Goal: Task Accomplishment & Management: Complete application form

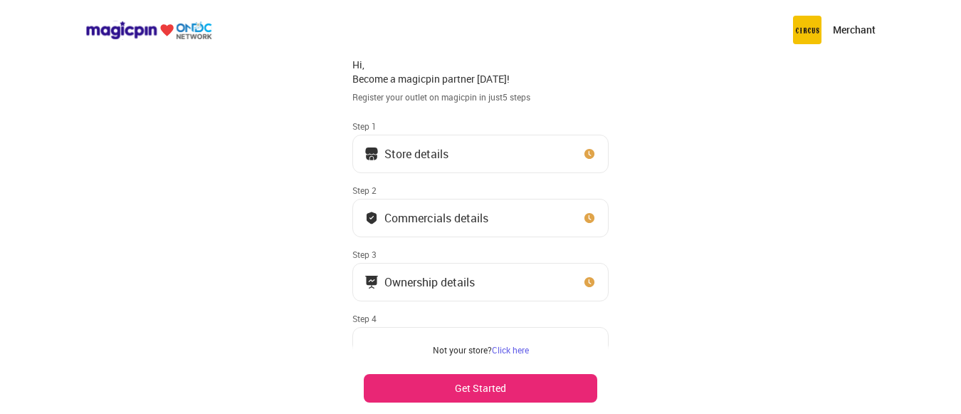
click at [450, 147] on button "Store details" at bounding box center [480, 154] width 256 height 38
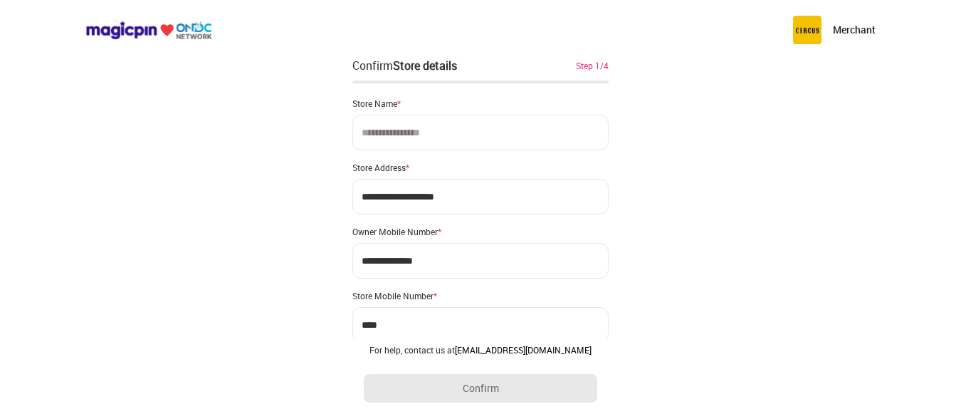
click at [405, 139] on input at bounding box center [480, 133] width 256 height 36
type input "**********"
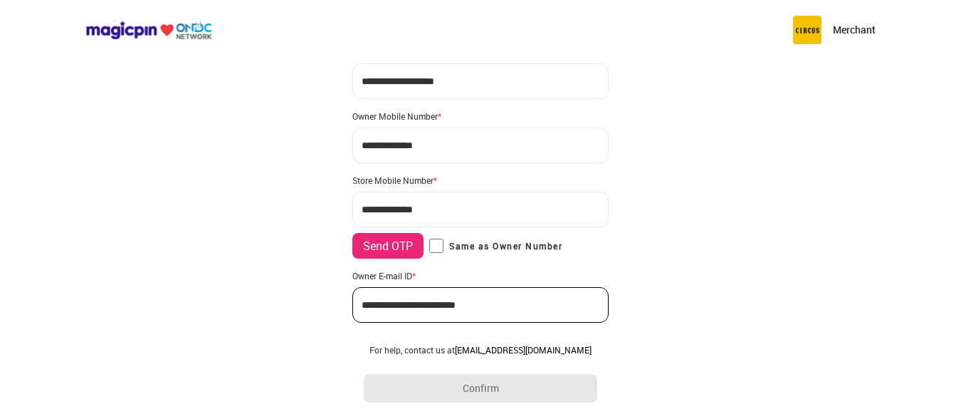
scroll to position [116, 0]
type input "**********"
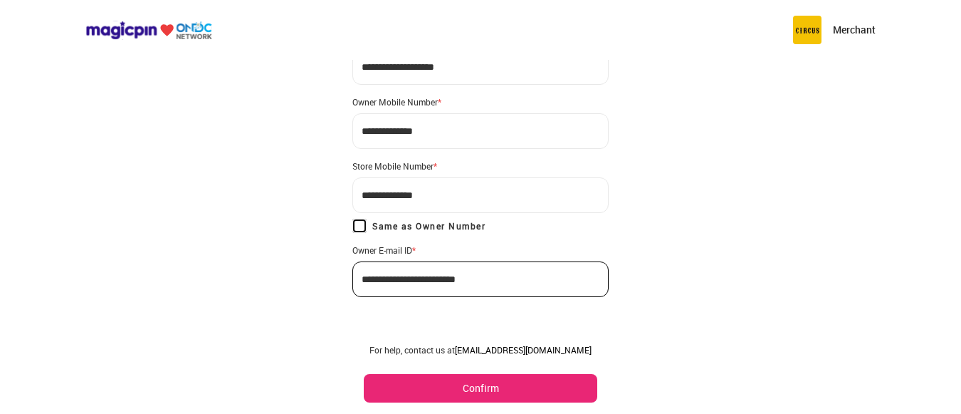
scroll to position [141, 0]
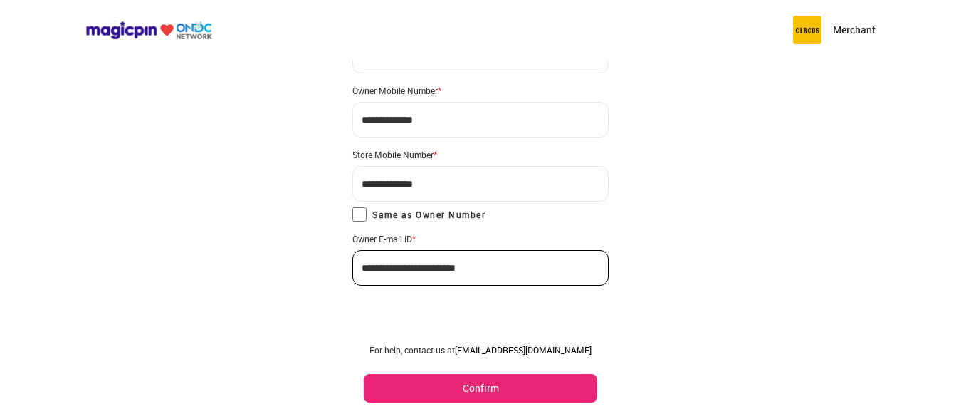
click at [475, 392] on button "Confirm" at bounding box center [481, 388] width 234 height 28
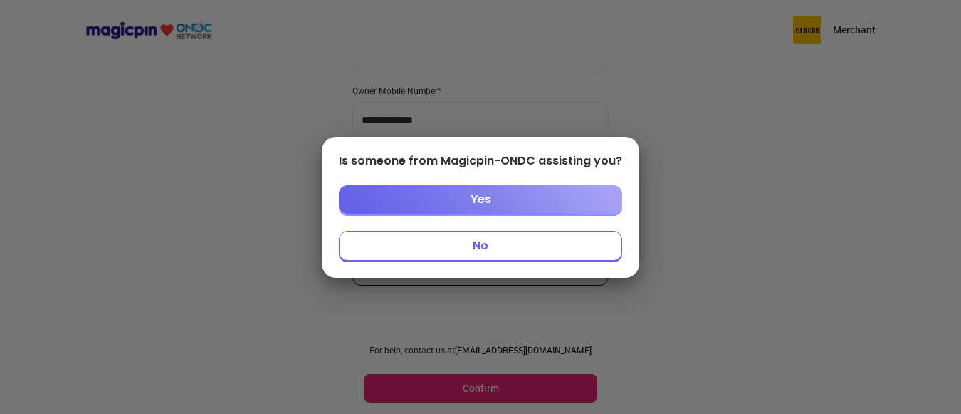
click at [473, 241] on button "No" at bounding box center [480, 246] width 283 height 30
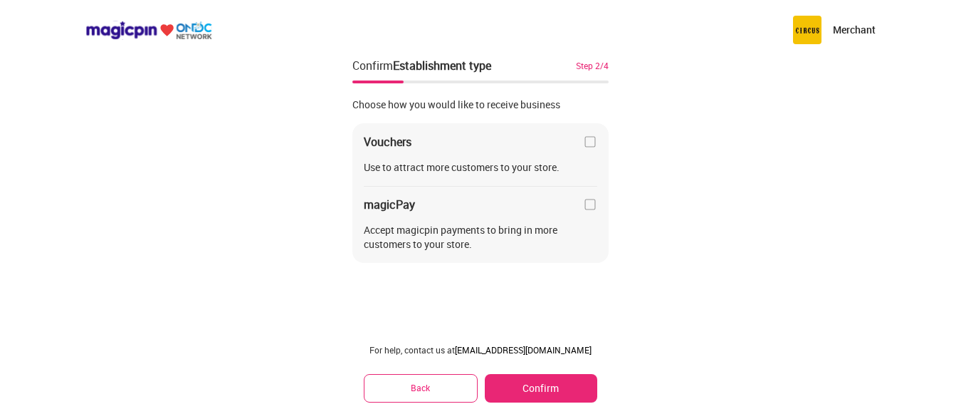
scroll to position [0, 0]
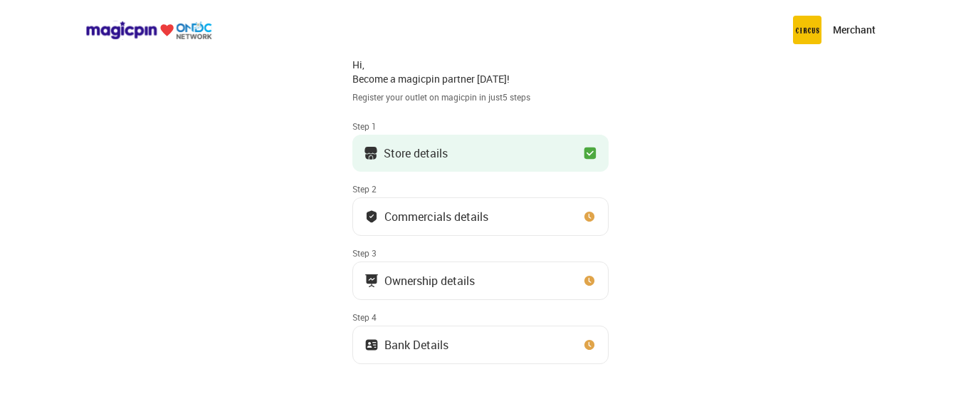
click at [483, 219] on div "Commercials details" at bounding box center [437, 216] width 104 height 7
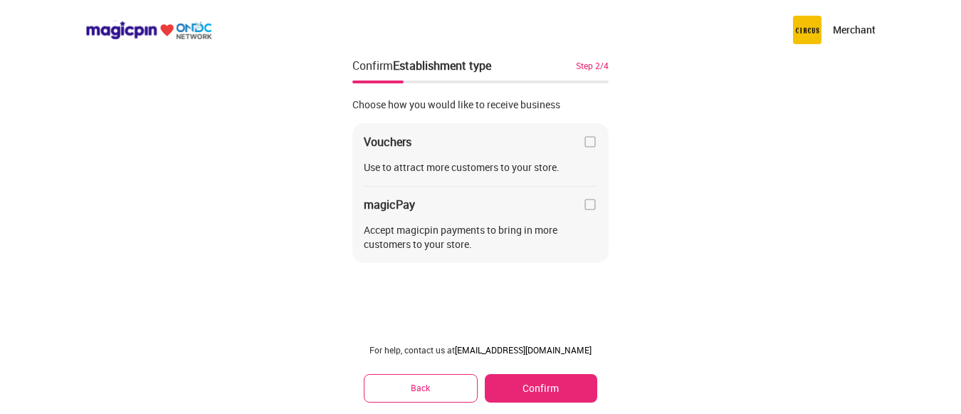
click at [592, 207] on img at bounding box center [590, 204] width 14 height 14
click at [587, 142] on img at bounding box center [590, 142] width 14 height 14
click at [536, 386] on button "Confirm" at bounding box center [541, 388] width 113 height 28
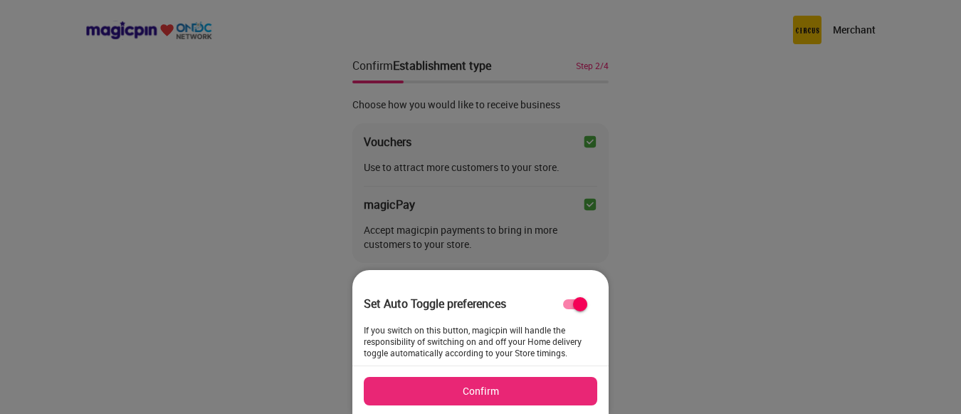
click at [493, 387] on button "Confirm" at bounding box center [481, 391] width 234 height 28
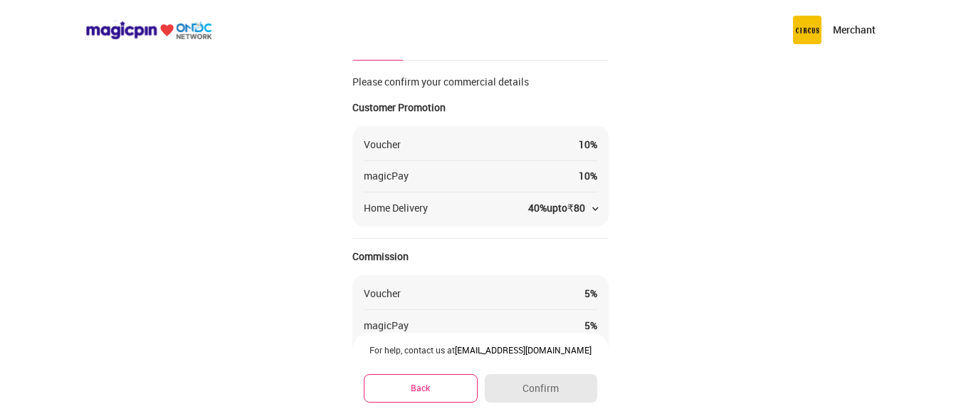
scroll to position [23, 0]
click at [595, 207] on img at bounding box center [596, 209] width 6 height 4
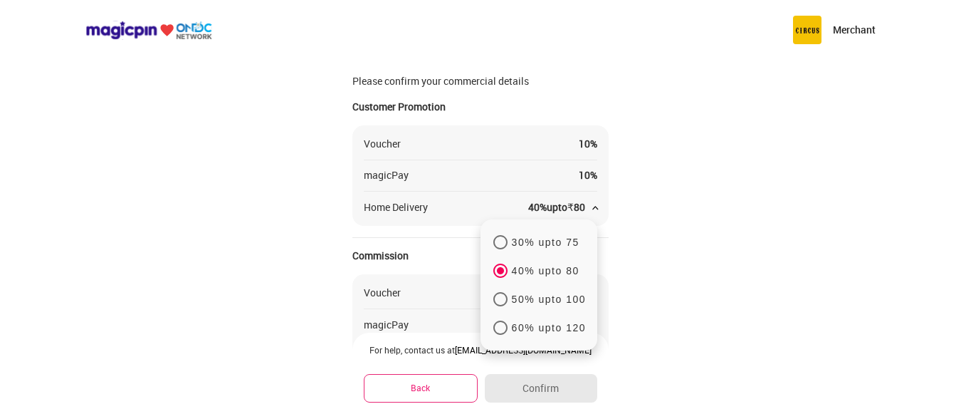
click at [644, 234] on div "Merchant Confirm Commercials Step 2/4 Please confirm your commercial details Cu…" at bounding box center [480, 287] width 961 height 621
click at [256, 268] on div "Merchant Confirm Commercials Step 2/4 Please confirm your commercial details Cu…" at bounding box center [480, 287] width 961 height 621
click at [522, 269] on p "40% upto 80" at bounding box center [546, 270] width 68 height 13
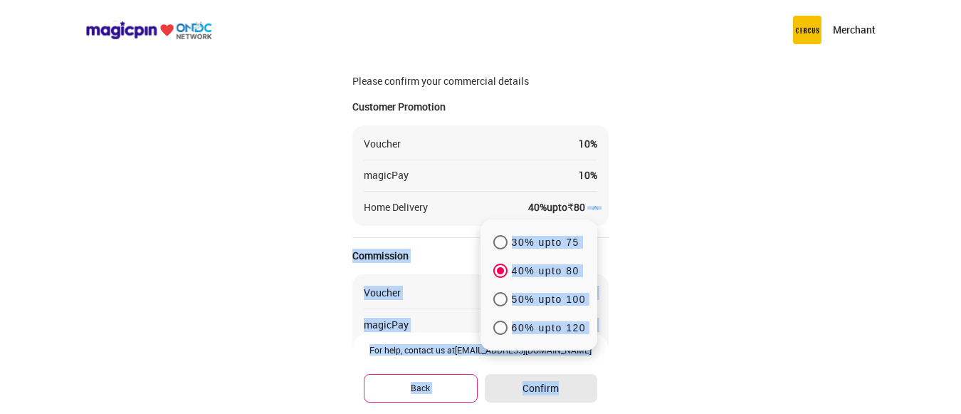
drag, startPoint x: 726, startPoint y: 350, endPoint x: 594, endPoint y: 206, distance: 195.6
click at [594, 206] on div "Merchant Confirm Commercials Step 2/4 Please confirm your commercial details Cu…" at bounding box center [480, 287] width 961 height 621
click at [594, 207] on img at bounding box center [596, 209] width 6 height 4
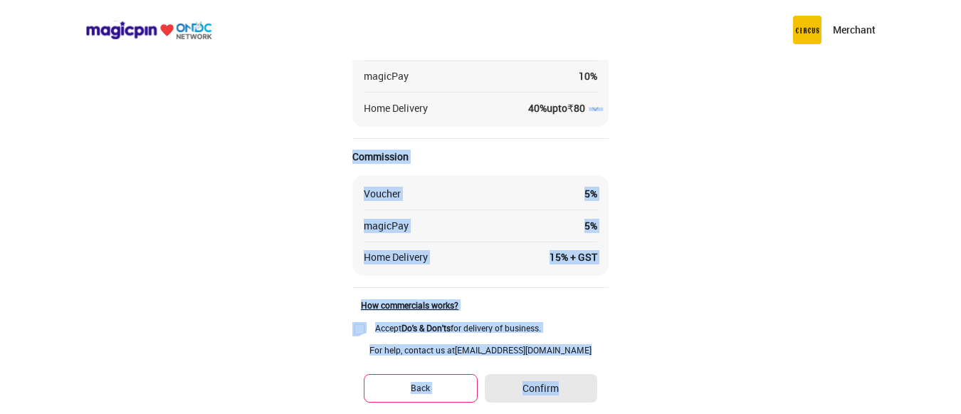
scroll to position [207, 0]
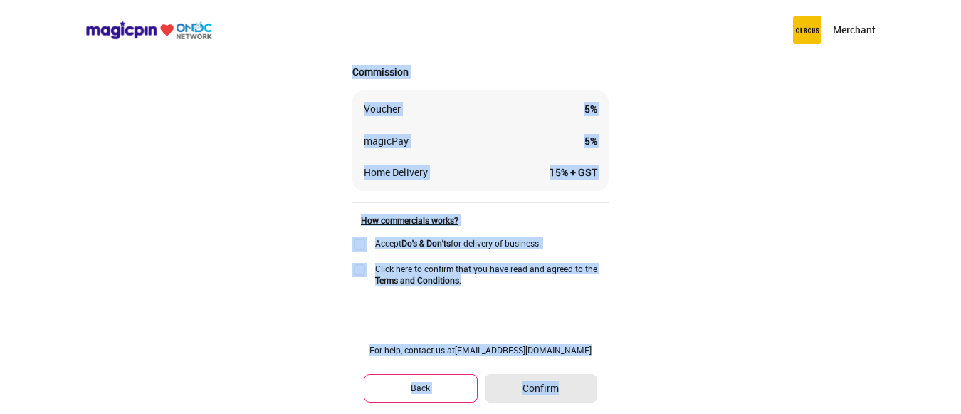
click at [360, 247] on img at bounding box center [359, 244] width 14 height 14
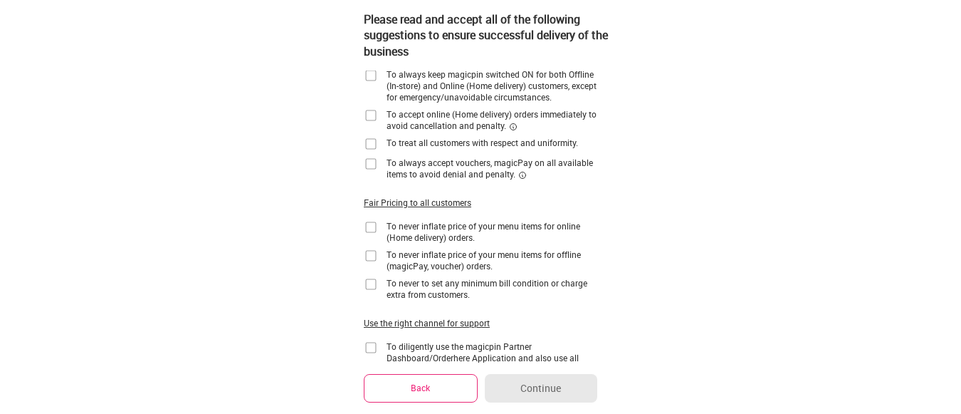
scroll to position [0, 0]
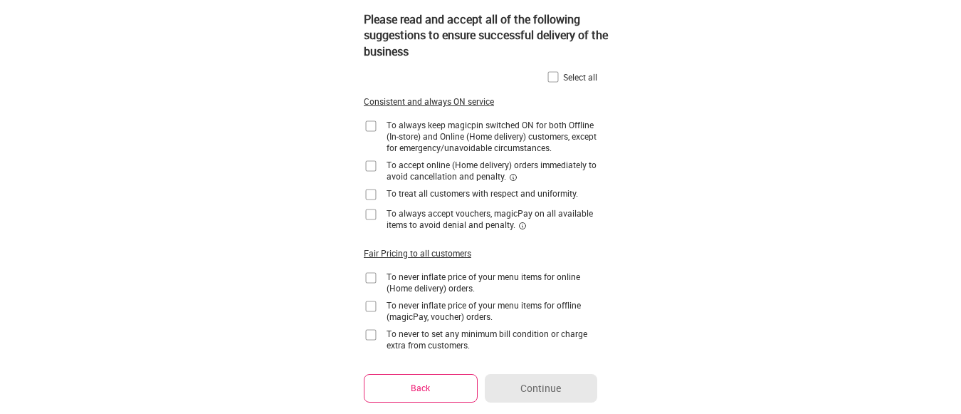
click at [552, 75] on img at bounding box center [553, 77] width 14 height 14
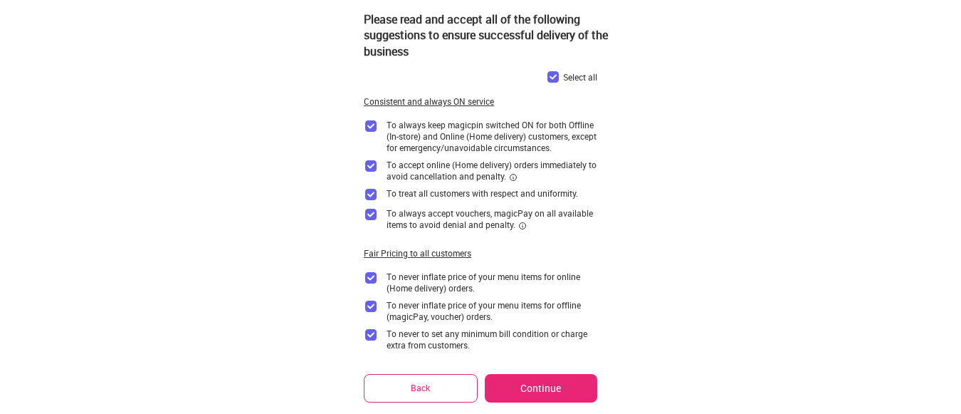
click at [542, 384] on button "Continue" at bounding box center [541, 388] width 113 height 28
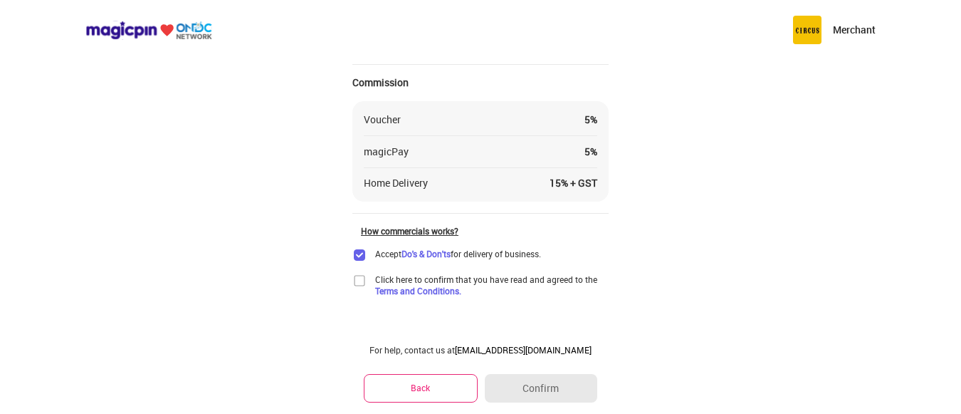
scroll to position [207, 0]
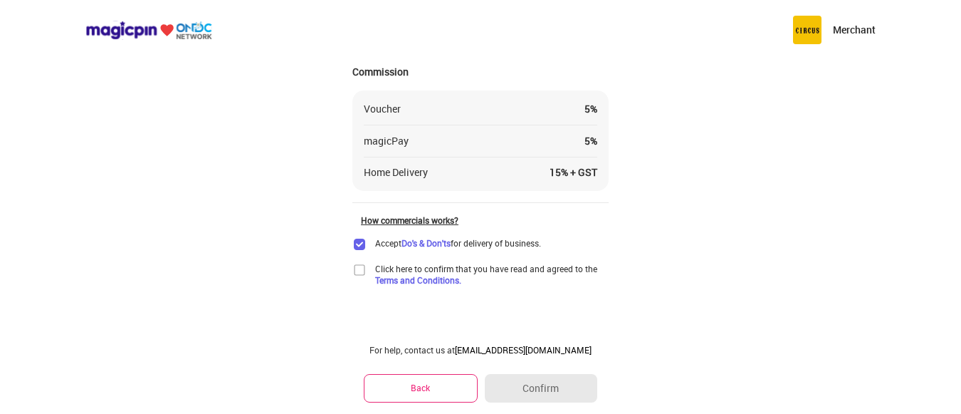
click at [356, 271] on img at bounding box center [359, 270] width 14 height 14
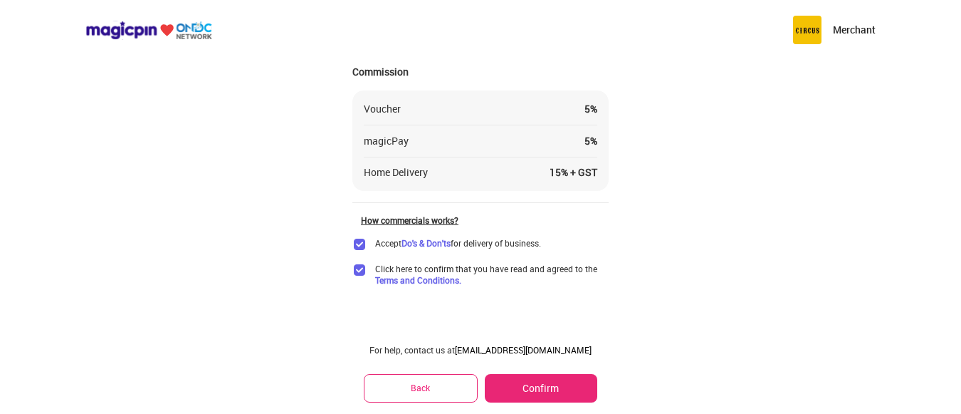
click at [555, 382] on button "Confirm" at bounding box center [541, 388] width 113 height 28
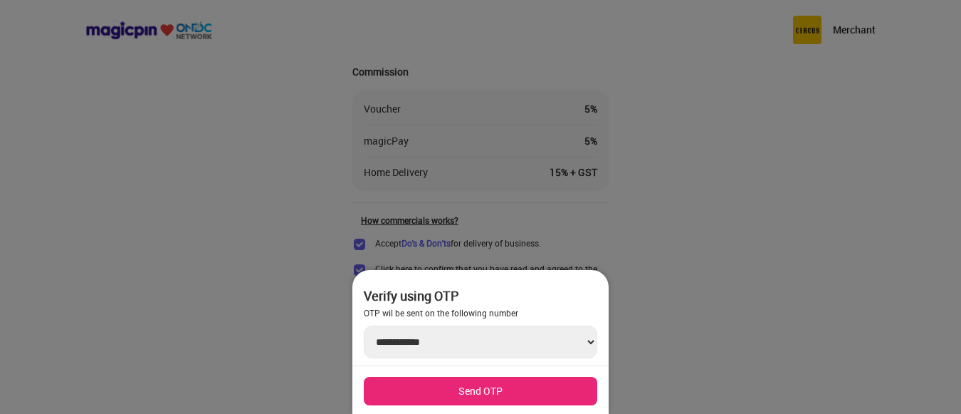
click at [467, 392] on button "Send OTP" at bounding box center [481, 391] width 234 height 28
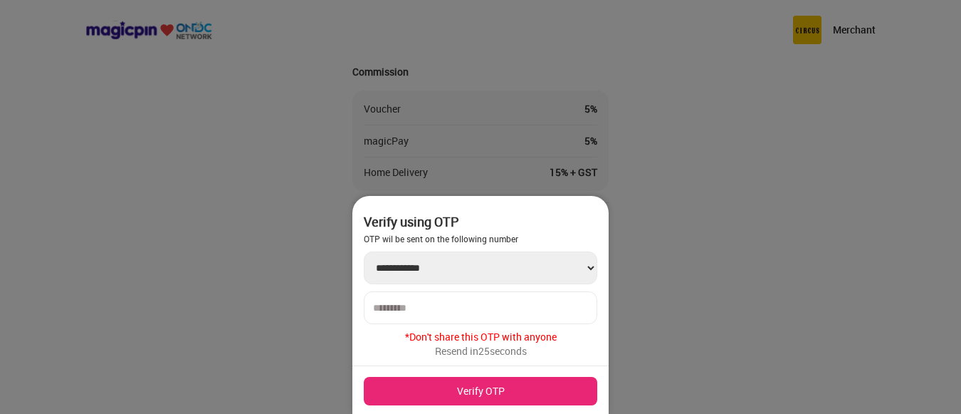
click at [474, 308] on input "number" at bounding box center [480, 307] width 215 height 11
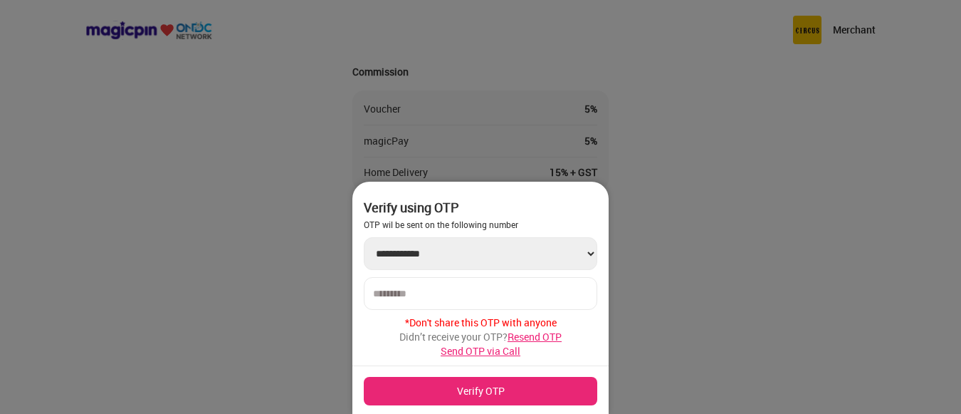
type input "******"
click at [452, 391] on button "Verify OTP" at bounding box center [481, 391] width 234 height 28
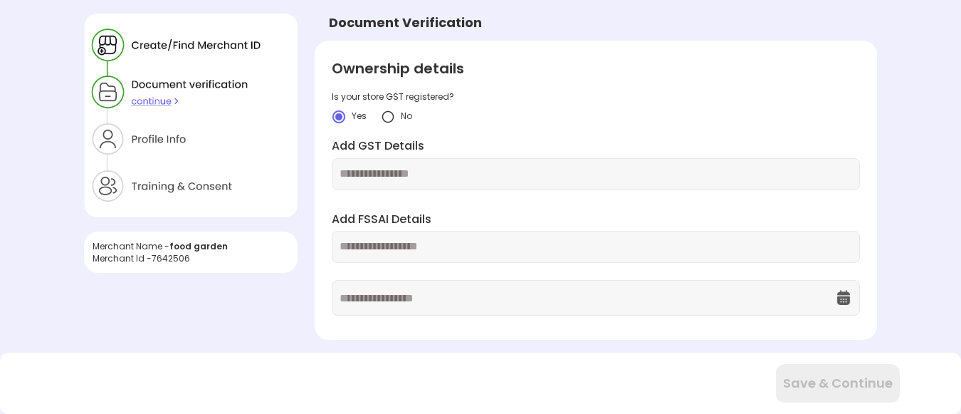
scroll to position [0, 0]
click at [388, 117] on img at bounding box center [388, 117] width 14 height 14
click at [390, 177] on input "text" at bounding box center [596, 175] width 513 height 16
type input "**********"
click at [409, 251] on input "text" at bounding box center [596, 247] width 513 height 16
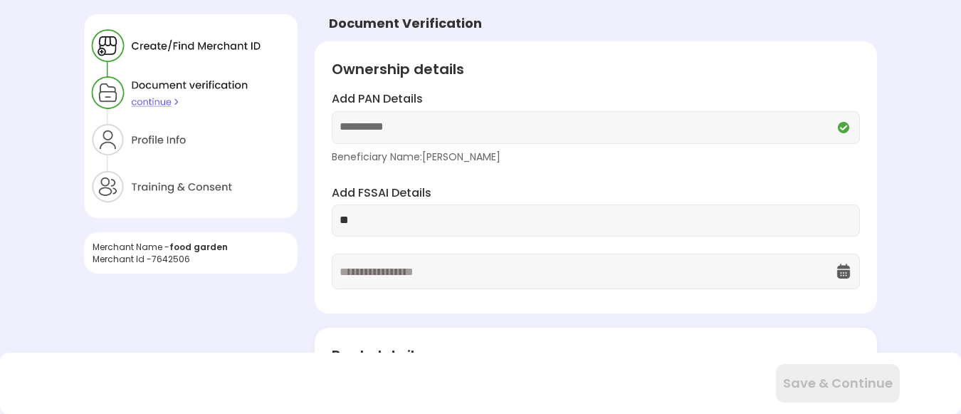
click at [842, 273] on img at bounding box center [843, 271] width 17 height 17
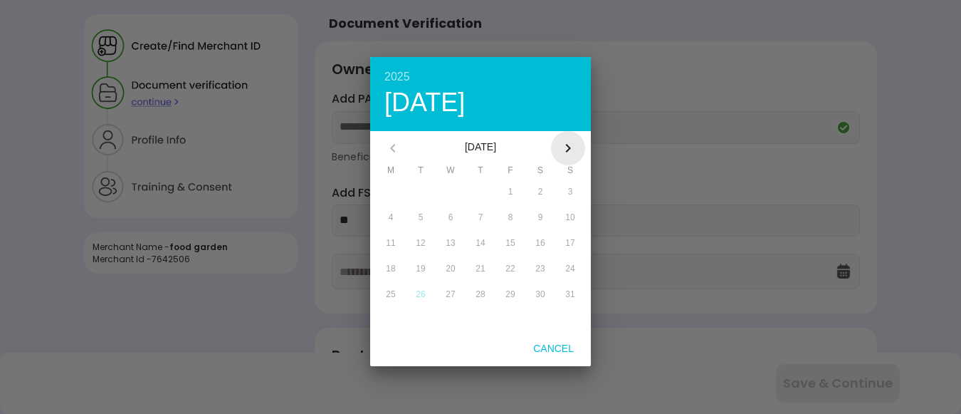
click at [568, 147] on icon "button" at bounding box center [568, 148] width 17 height 17
click at [677, 181] on div at bounding box center [480, 207] width 961 height 414
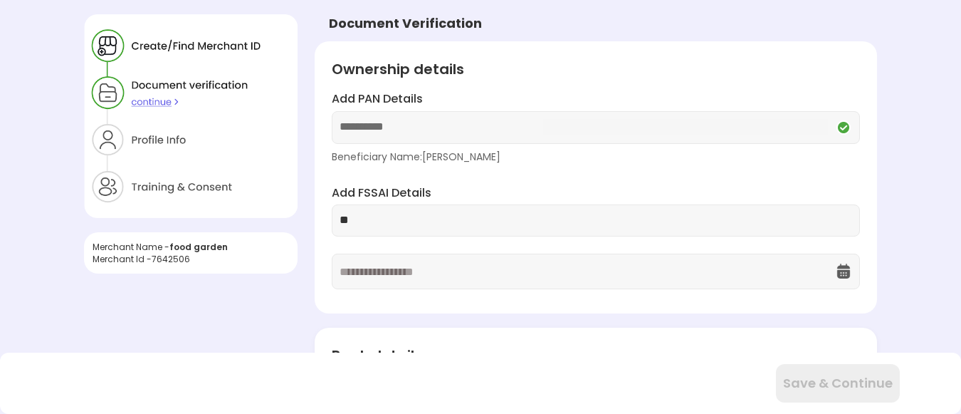
click at [421, 223] on input "**" at bounding box center [596, 220] width 513 height 16
type input "**********"
click at [419, 278] on input "text" at bounding box center [588, 271] width 496 height 34
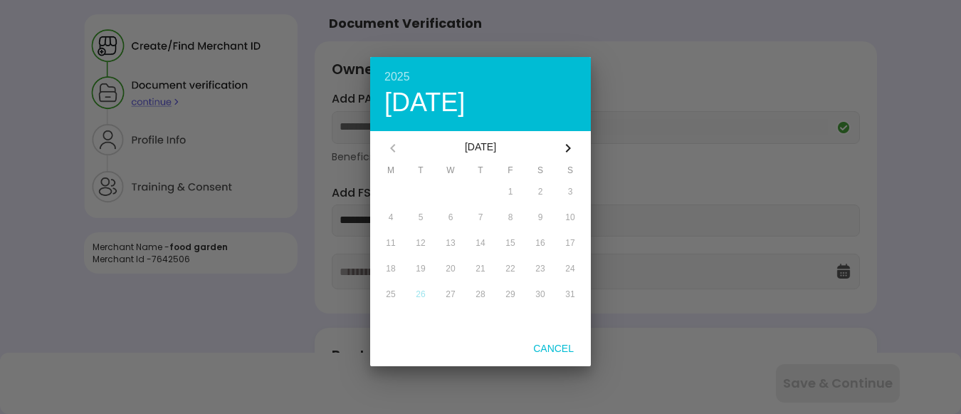
click at [572, 148] on icon "button" at bounding box center [568, 148] width 17 height 17
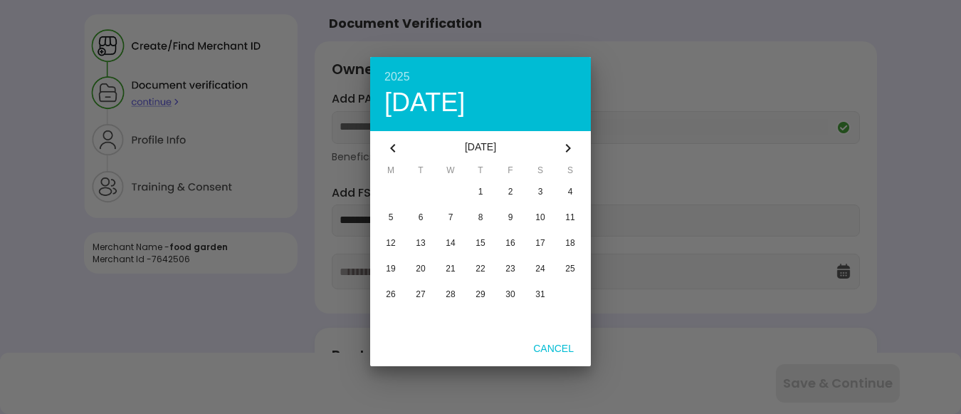
click at [572, 148] on icon "button" at bounding box center [568, 148] width 17 height 17
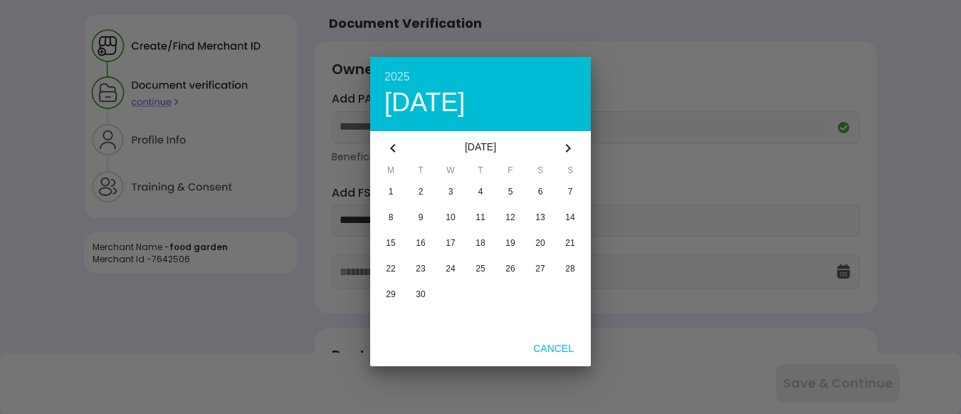
click at [572, 148] on icon "button" at bounding box center [568, 148] width 17 height 17
click at [391, 219] on span "3" at bounding box center [391, 217] width 5 height 10
type input "**********"
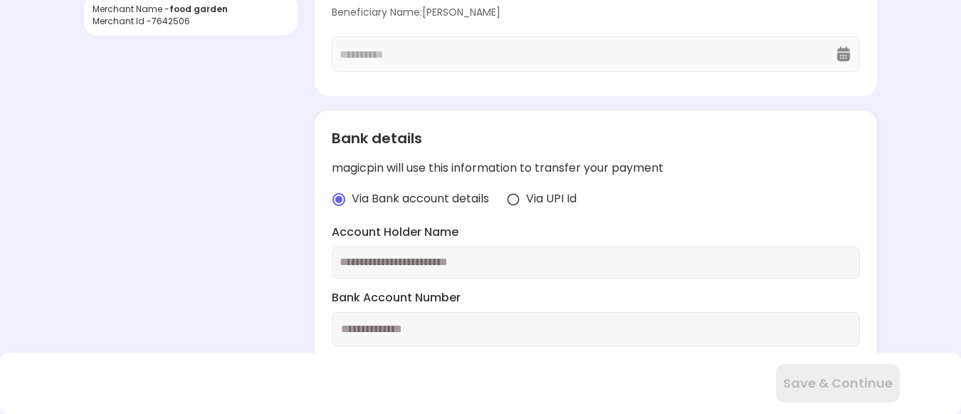
scroll to position [281, 0]
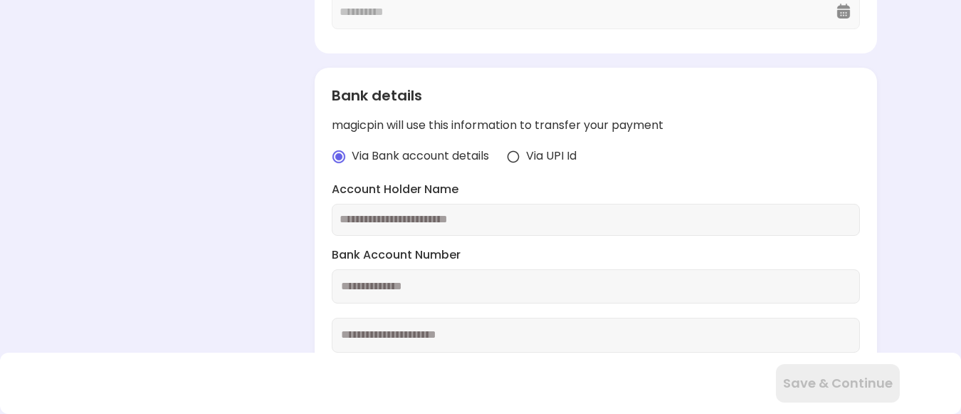
click at [518, 154] on img at bounding box center [513, 157] width 14 height 14
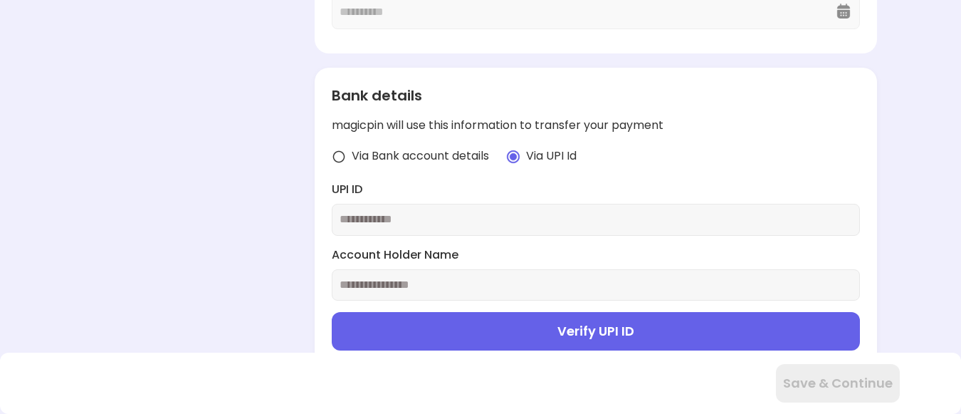
click at [407, 231] on div at bounding box center [596, 220] width 528 height 32
click at [407, 221] on input "text" at bounding box center [596, 219] width 513 height 16
type input "**********"
click at [396, 286] on input "text" at bounding box center [596, 285] width 513 height 16
click at [610, 340] on button "Verify UPI ID" at bounding box center [596, 331] width 528 height 38
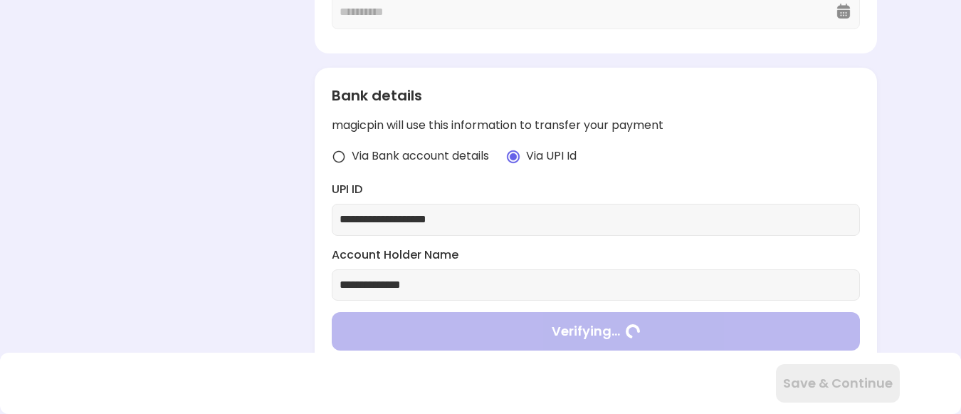
type input "**********"
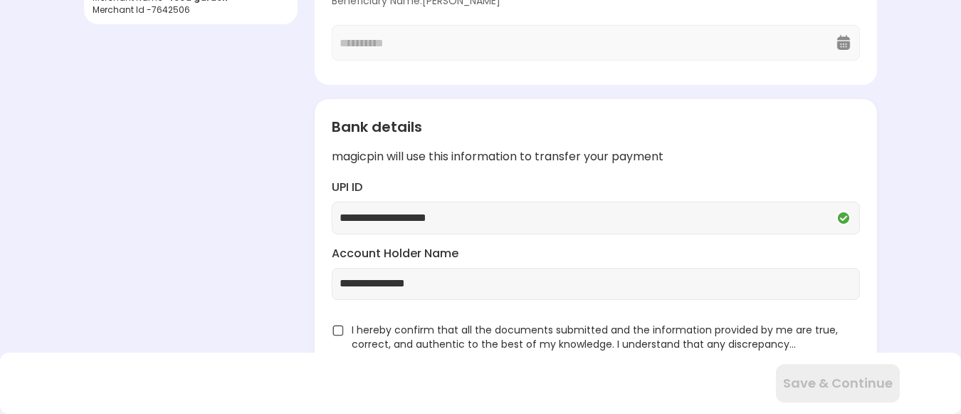
scroll to position [249, 0]
click at [337, 329] on img at bounding box center [338, 330] width 13 height 13
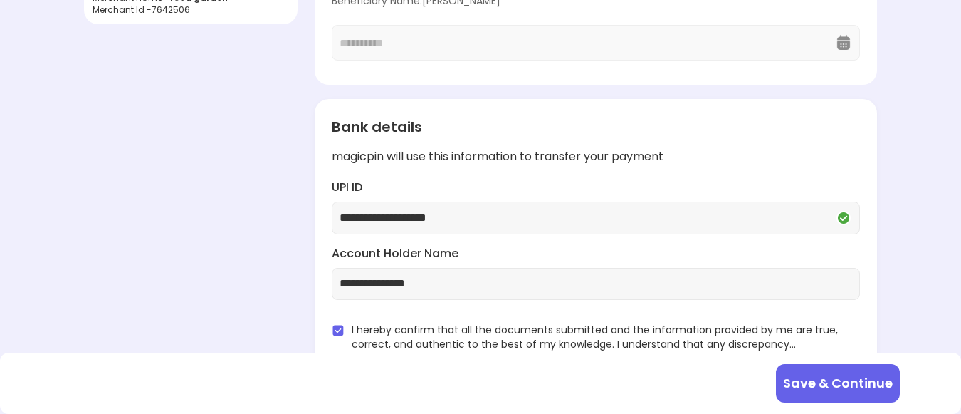
click at [827, 389] on button "Save & Continue" at bounding box center [838, 383] width 124 height 38
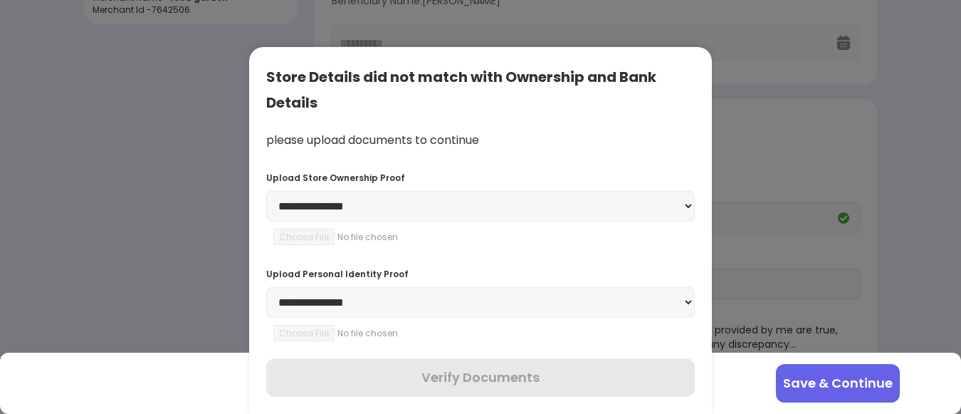
click at [683, 199] on select "**********" at bounding box center [480, 206] width 429 height 31
select select "**********"
click at [266, 191] on select "**********" at bounding box center [480, 206] width 429 height 31
click at [282, 229] on input "file" at bounding box center [370, 237] width 194 height 16
type input "**********"
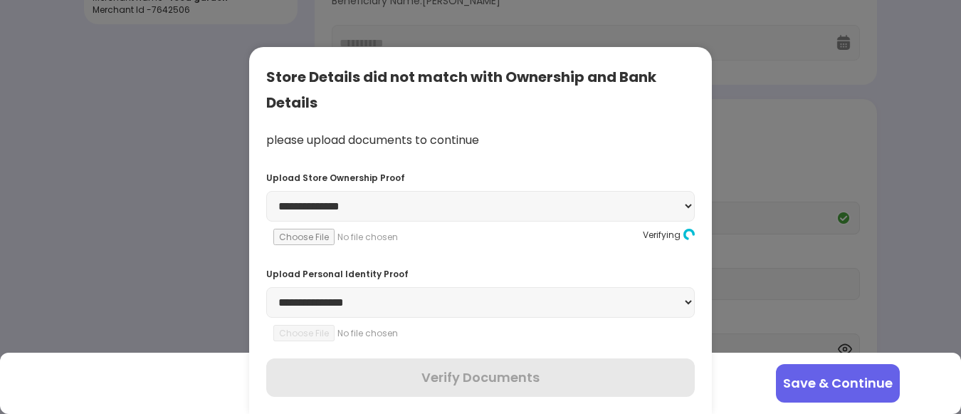
click at [442, 305] on select "**********" at bounding box center [480, 302] width 429 height 31
select select "********"
click at [266, 287] on select "**********" at bounding box center [480, 302] width 429 height 31
click at [300, 330] on input "file" at bounding box center [370, 333] width 194 height 16
type input "**********"
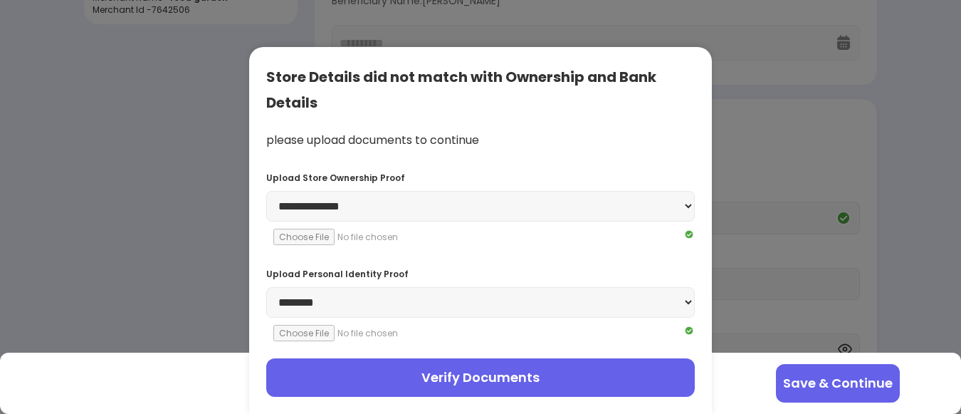
click at [556, 380] on button "Verify Documents" at bounding box center [480, 377] width 429 height 38
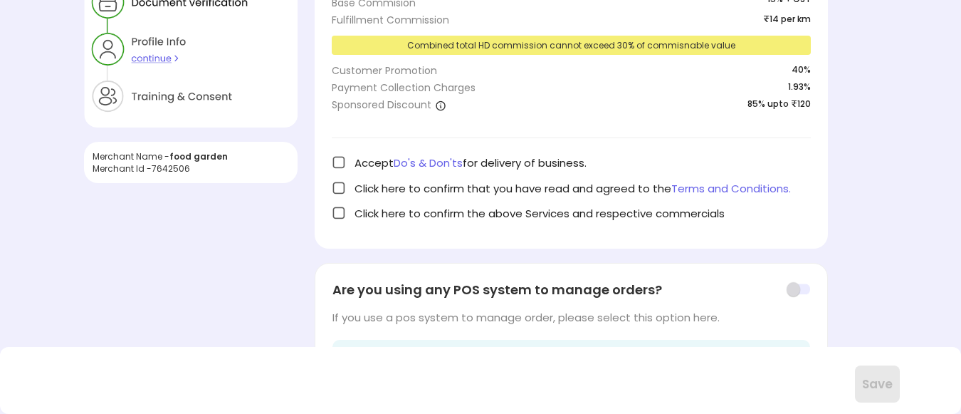
scroll to position [91, 0]
click at [335, 161] on img at bounding box center [339, 162] width 14 height 14
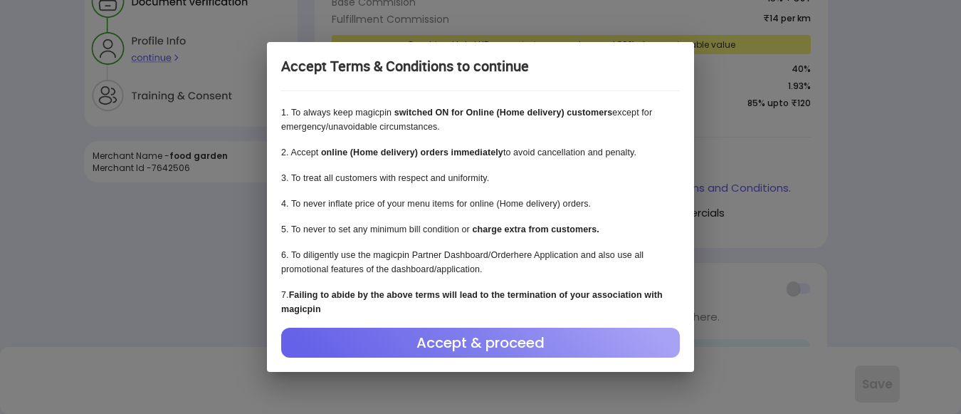
click at [417, 352] on div "Accept & proceed" at bounding box center [480, 343] width 399 height 30
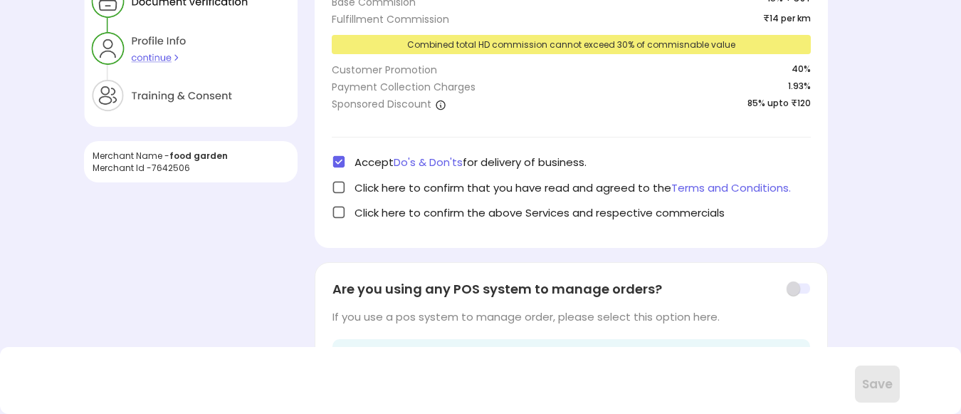
click at [338, 184] on img at bounding box center [339, 187] width 14 height 14
click at [340, 215] on img at bounding box center [339, 212] width 14 height 14
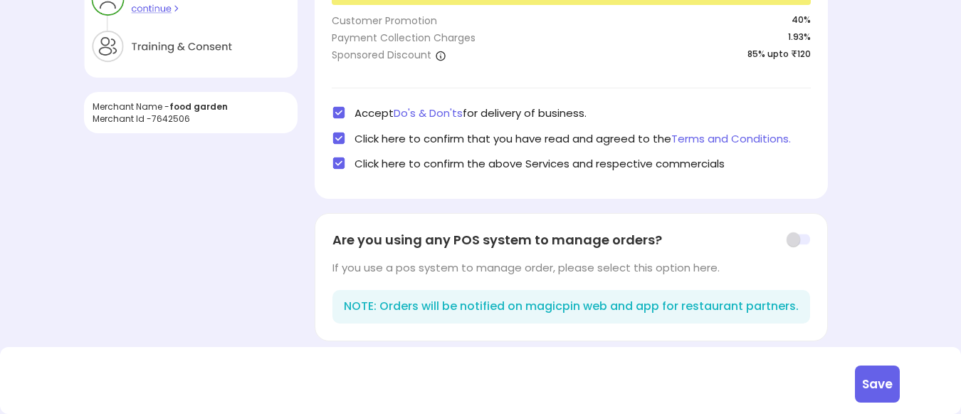
scroll to position [146, 0]
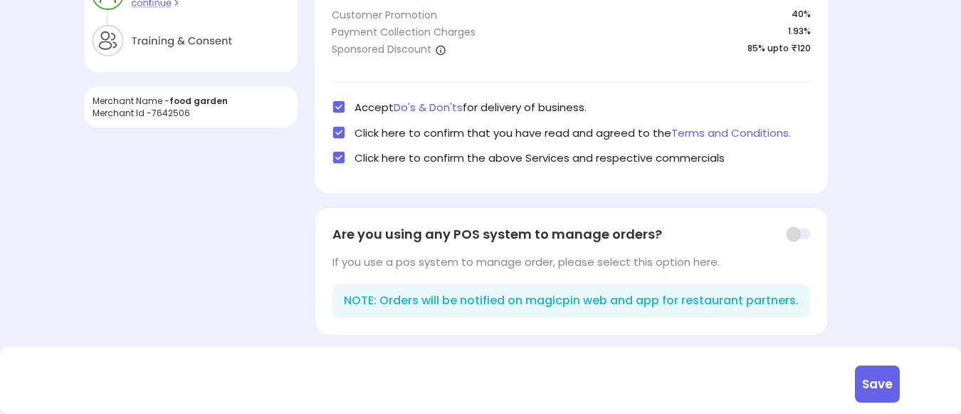
click at [878, 374] on button "Save" at bounding box center [877, 383] width 45 height 37
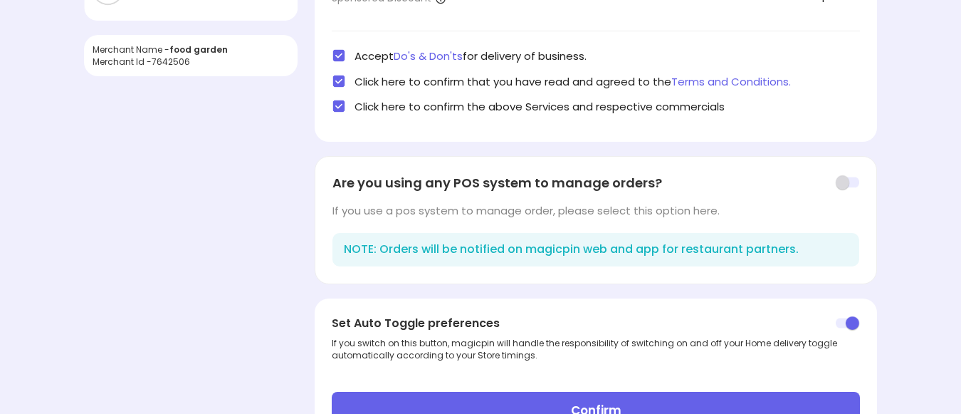
scroll to position [258, 0]
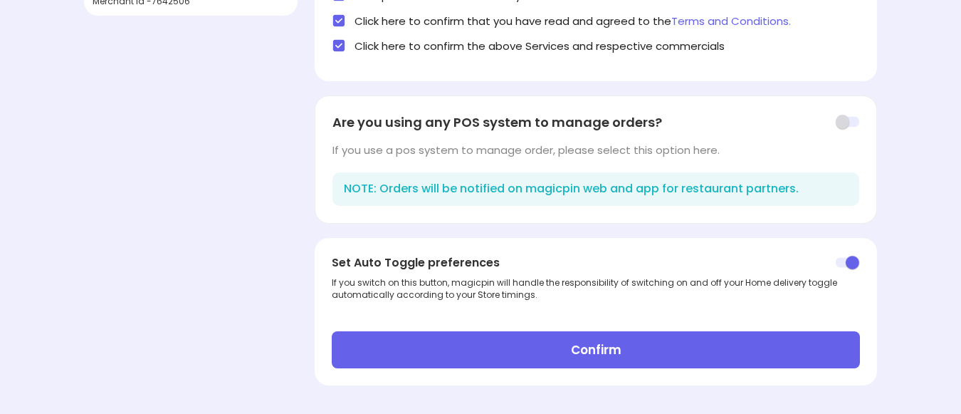
click at [637, 354] on button "Confirm" at bounding box center [596, 349] width 528 height 37
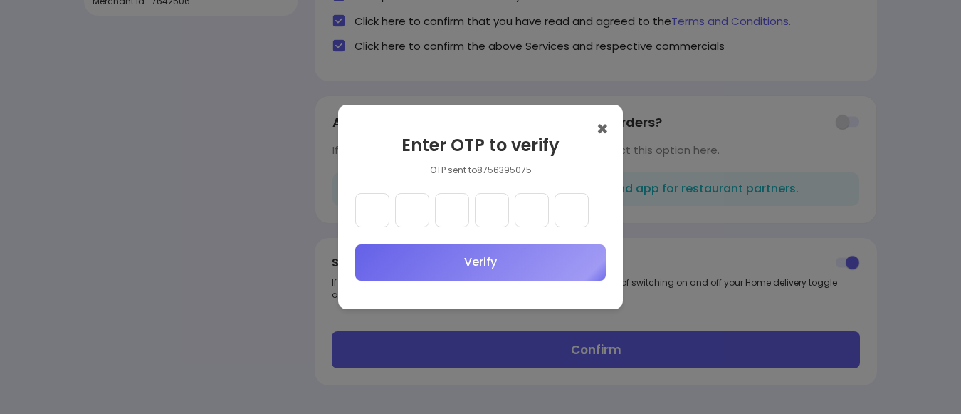
click at [375, 211] on input "text" at bounding box center [372, 210] width 34 height 34
type input "*"
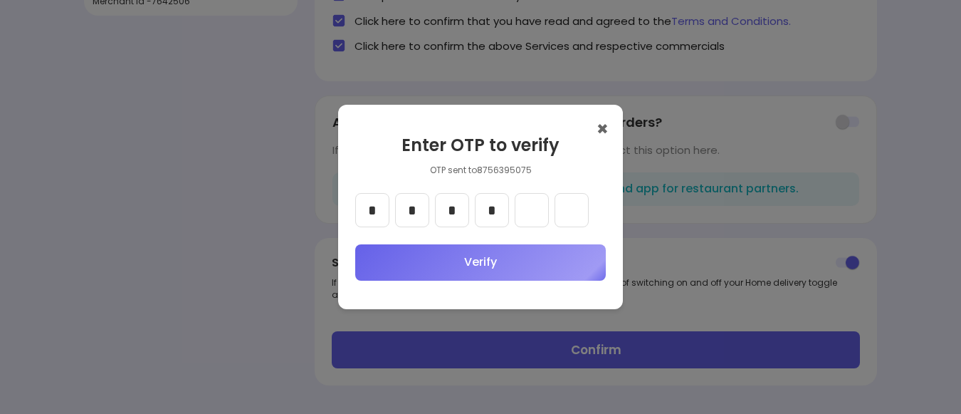
type input "*"
click at [494, 272] on button "Verify" at bounding box center [480, 262] width 251 height 36
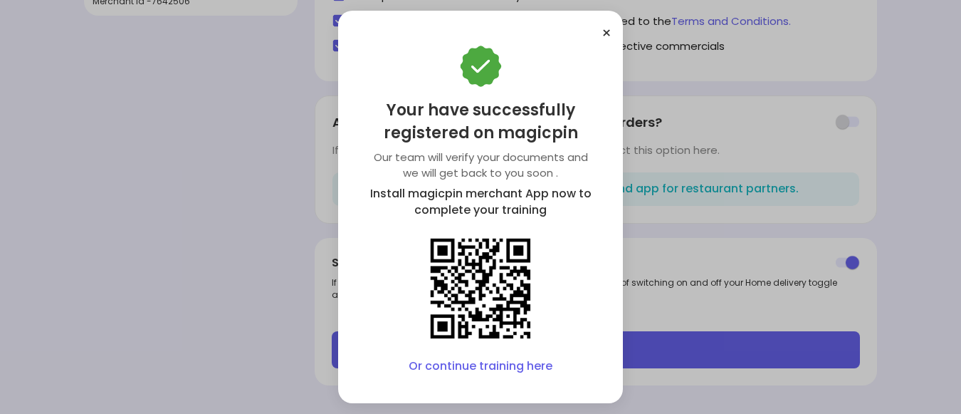
click at [473, 365] on link "Or continue training here" at bounding box center [481, 366] width 144 height 16
